Goal: Transaction & Acquisition: Purchase product/service

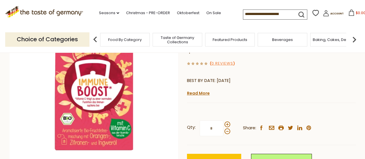
scroll to position [115, 0]
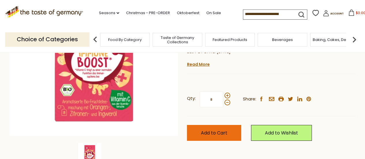
click at [221, 132] on span "Add to Cart" at bounding box center [214, 133] width 27 height 7
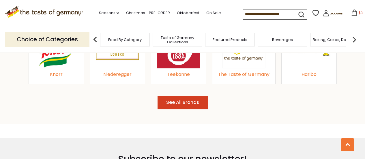
scroll to position [635, 0]
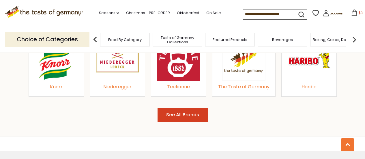
click at [356, 40] on img at bounding box center [355, 40] width 12 height 12
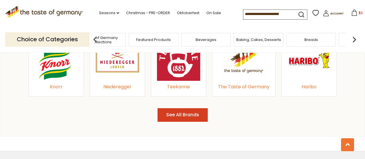
click at [356, 40] on img at bounding box center [355, 40] width 12 height 12
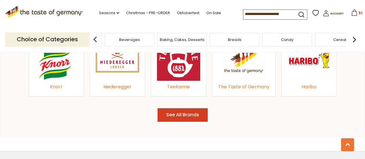
click at [356, 40] on img at bounding box center [355, 40] width 12 height 12
click at [295, 39] on span "Condiments, Seasonings" at bounding box center [296, 39] width 46 height 9
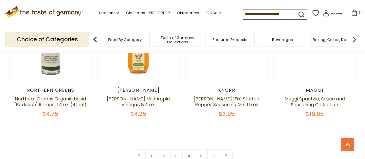
scroll to position [1414, 0]
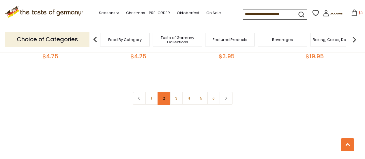
click at [162, 92] on link "2" at bounding box center [164, 98] width 13 height 13
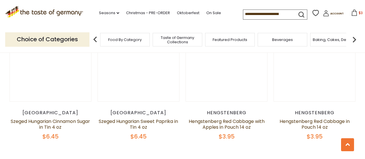
scroll to position [1393, 0]
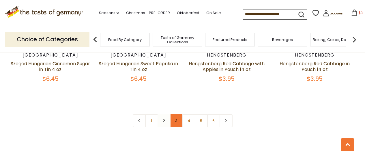
click at [176, 114] on link "3" at bounding box center [176, 120] width 13 height 13
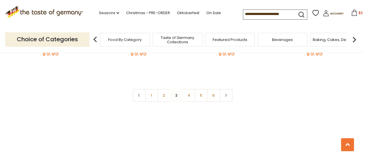
scroll to position [1422, 0]
